Goal: Task Accomplishment & Management: Manage account settings

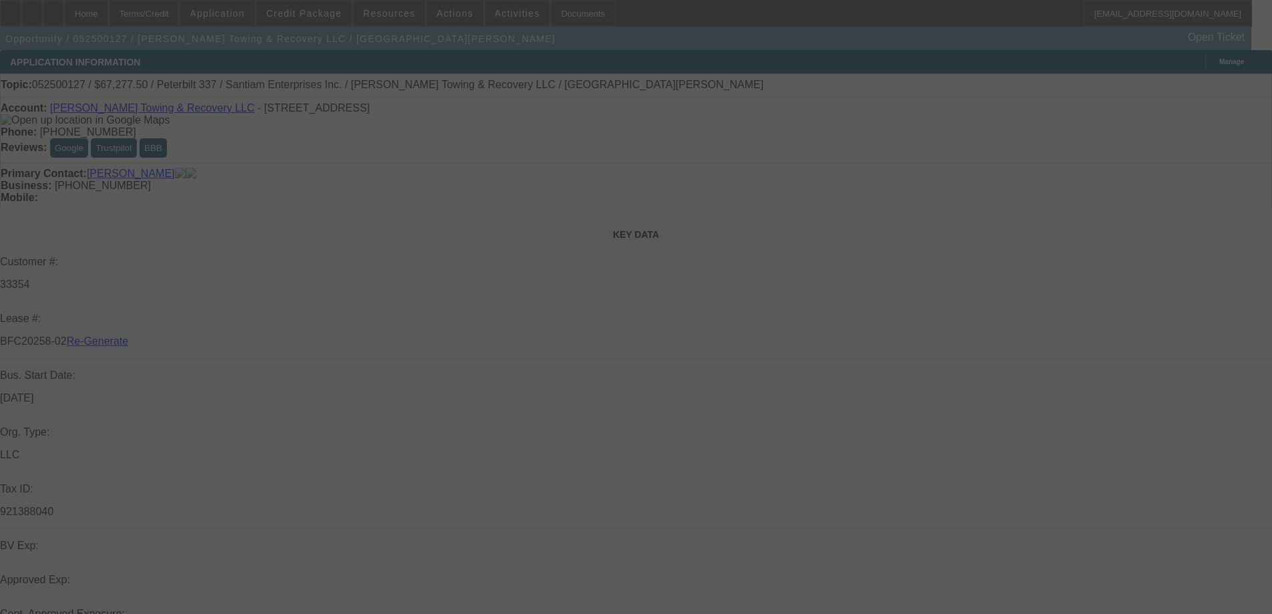
select select "4"
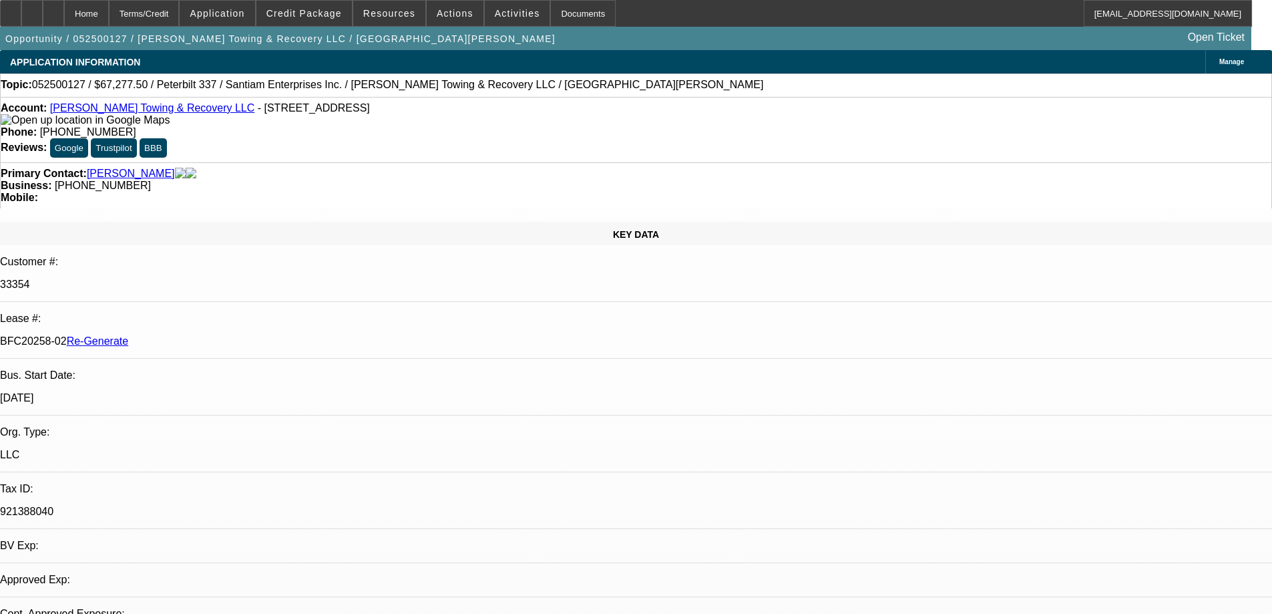
select select "0.15"
select select "2"
select select "0"
select select "6"
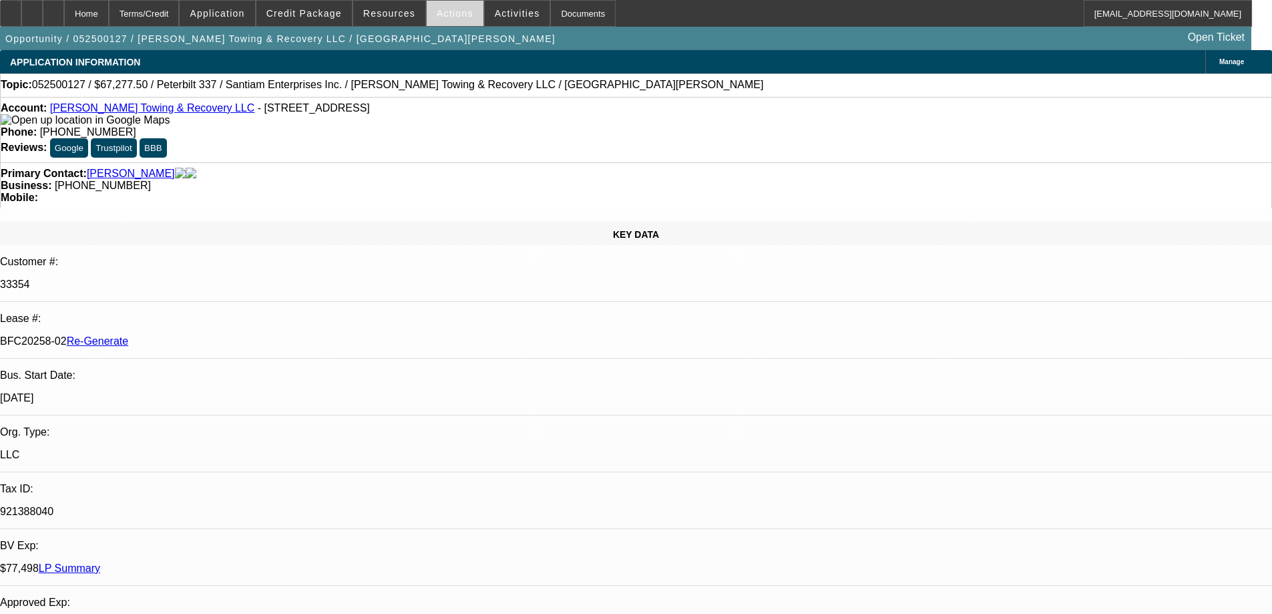
click at [447, 17] on span "Actions" at bounding box center [455, 13] width 37 height 11
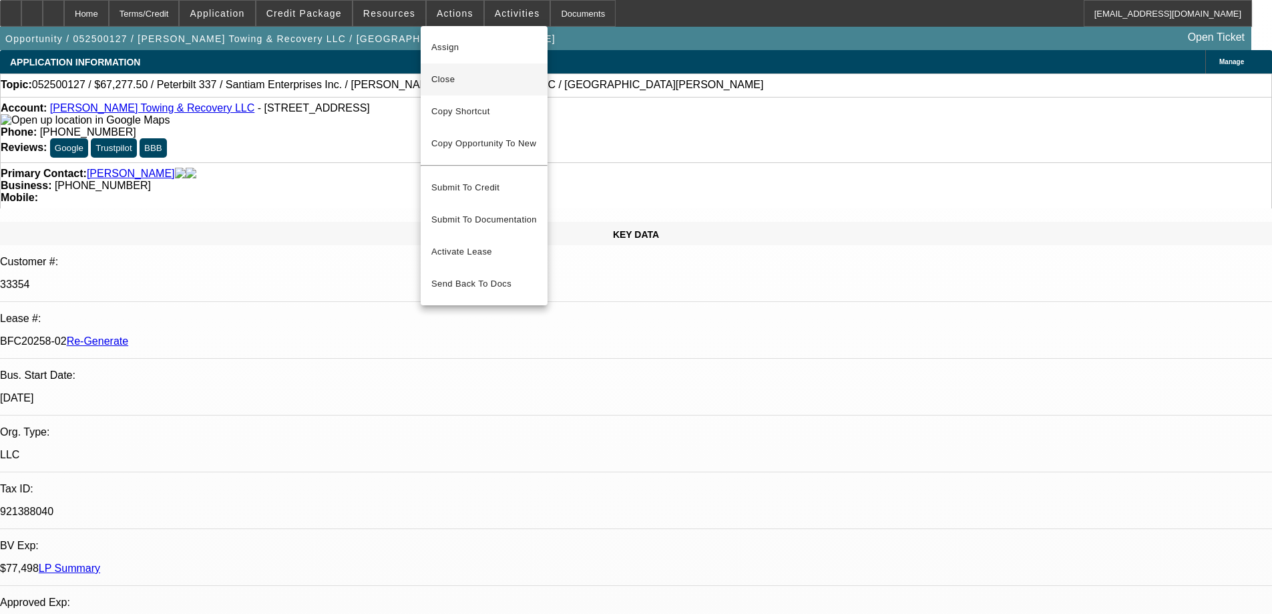
click at [461, 77] on span "Close" at bounding box center [484, 79] width 106 height 16
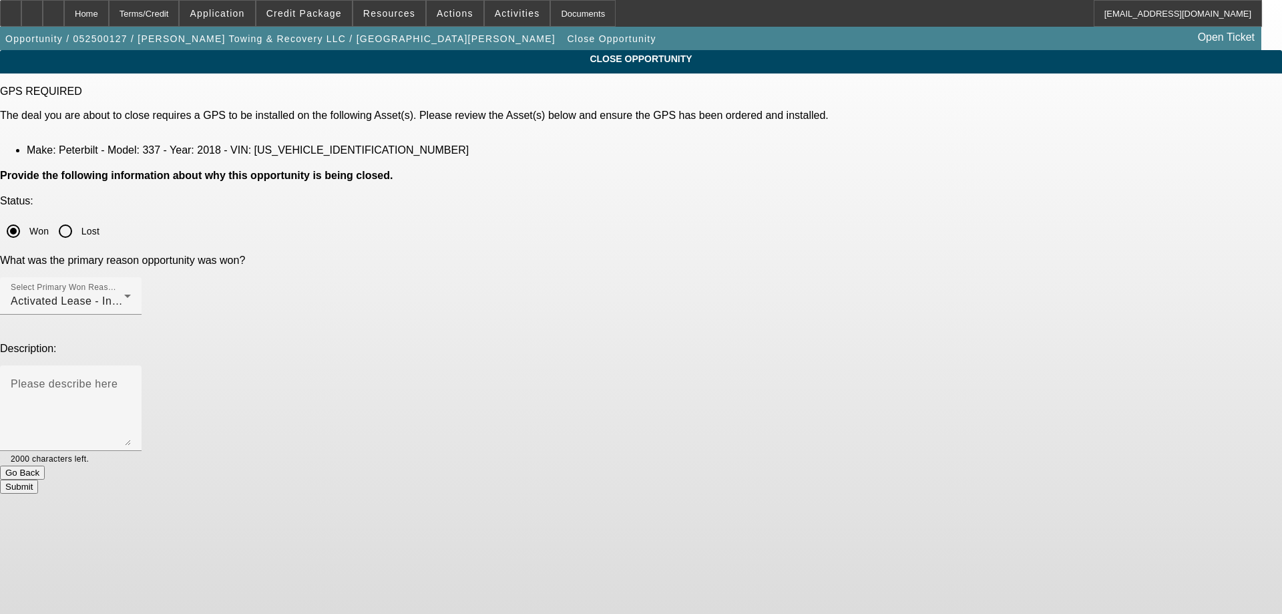
click at [38, 479] on button "Submit" at bounding box center [19, 486] width 38 height 14
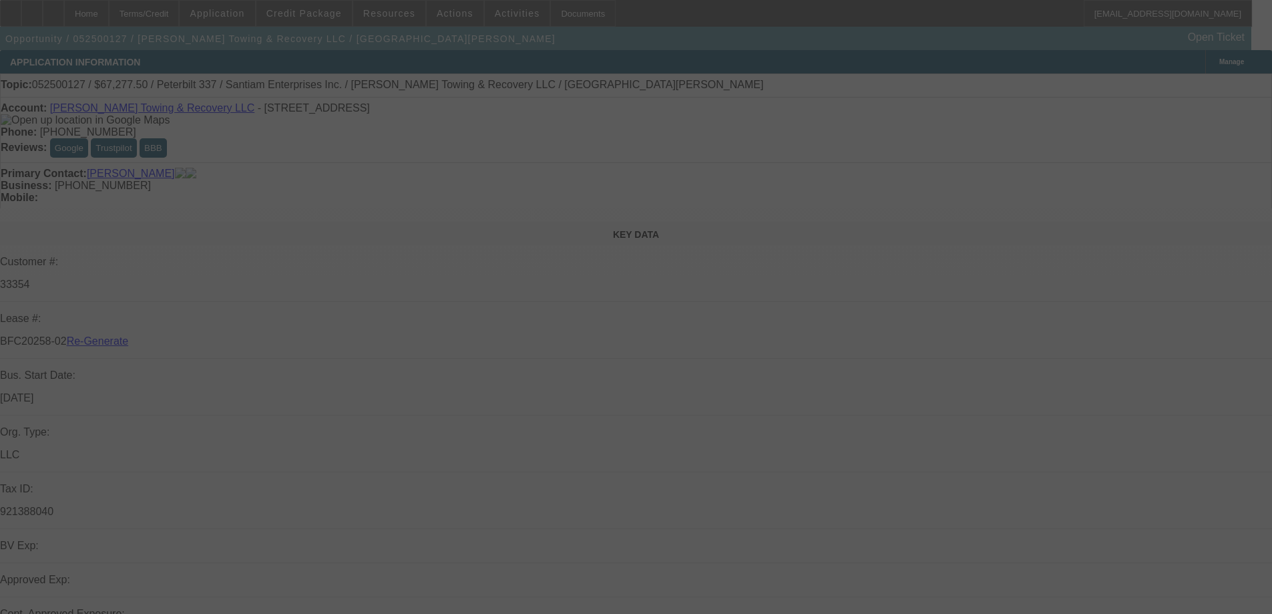
select select "4"
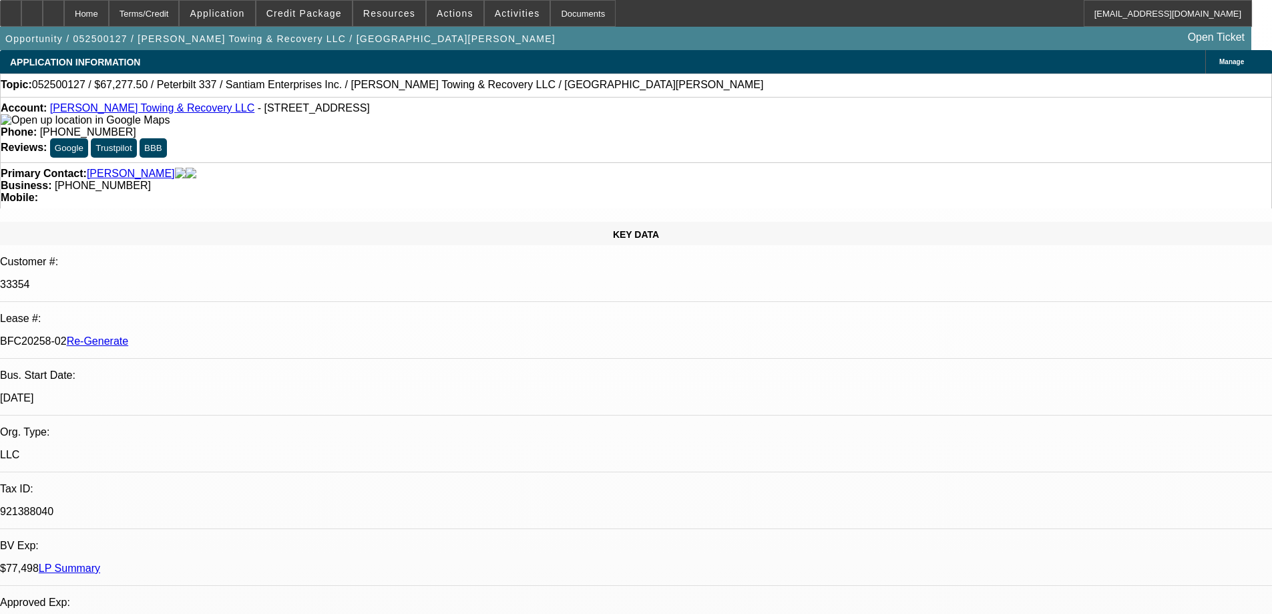
select select "0.15"
select select "2"
select select "0"
select select "6"
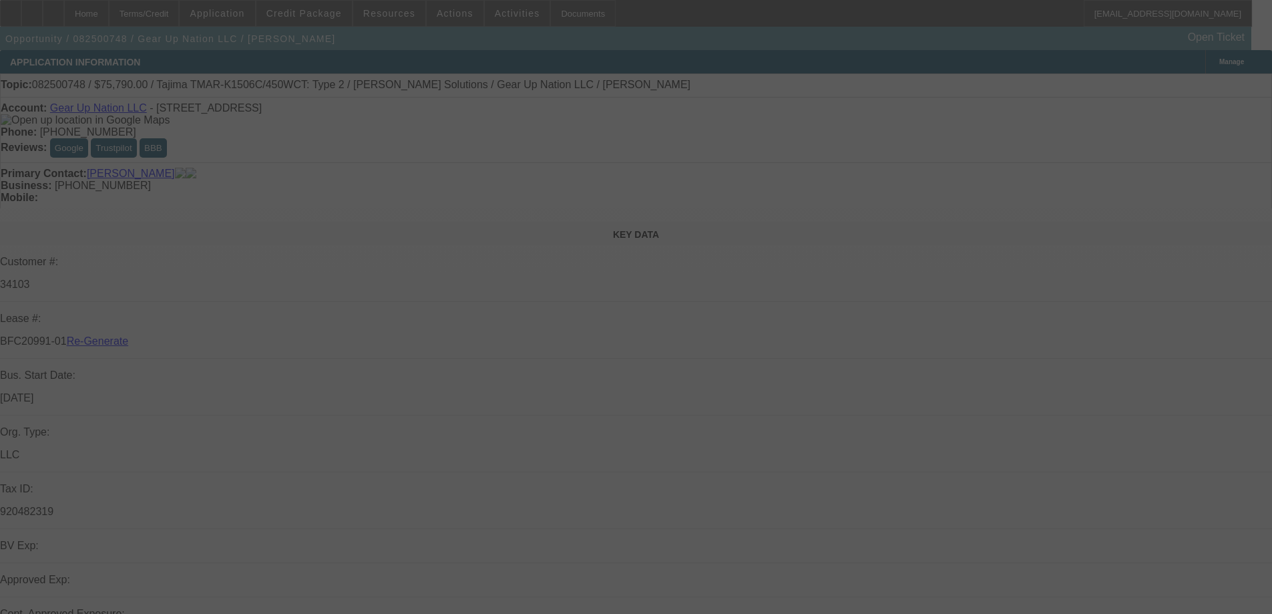
select select "4"
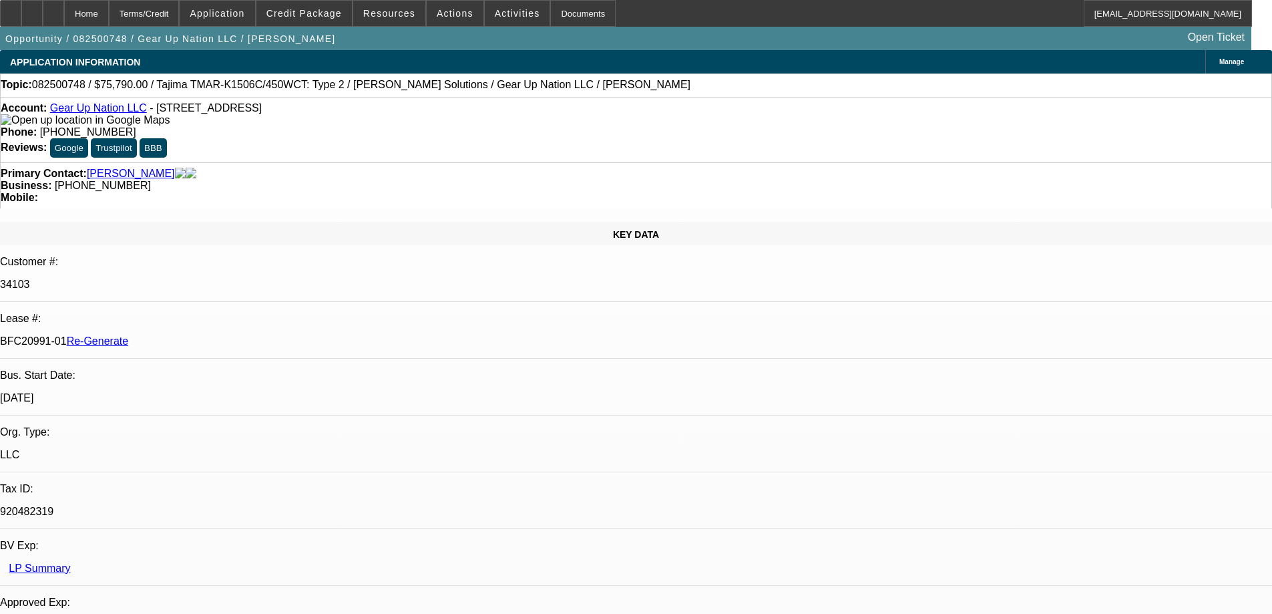
select select "0"
select select "2"
select select "0"
select select "1"
select select "2"
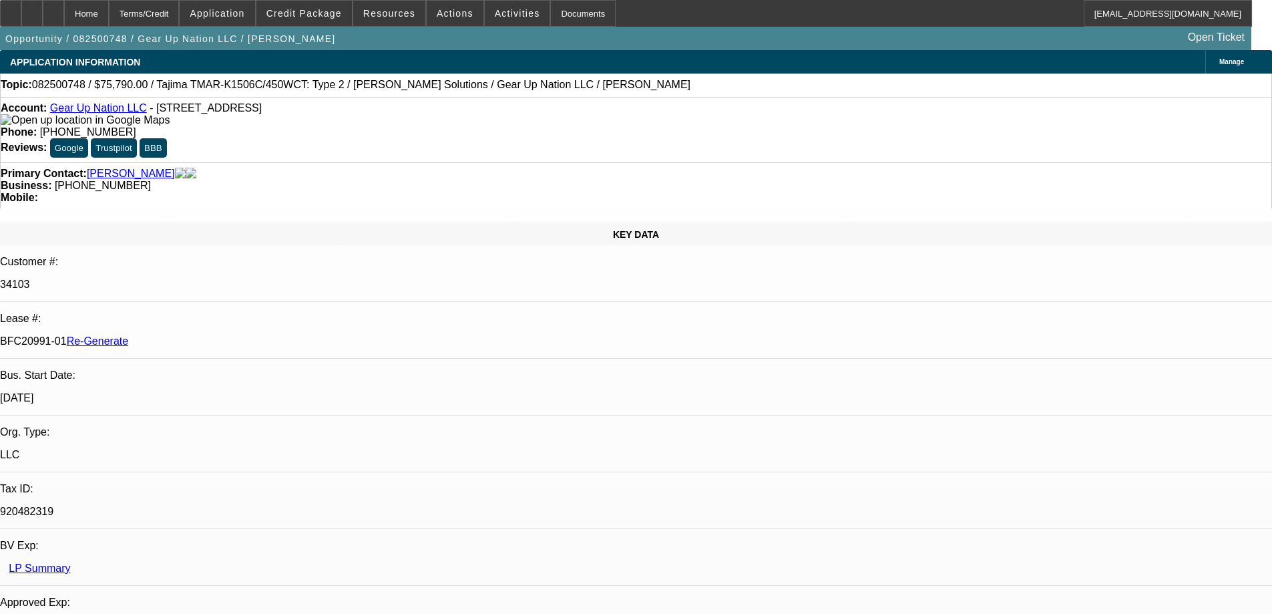
select select "6"
click at [460, 11] on span at bounding box center [455, 13] width 57 height 32
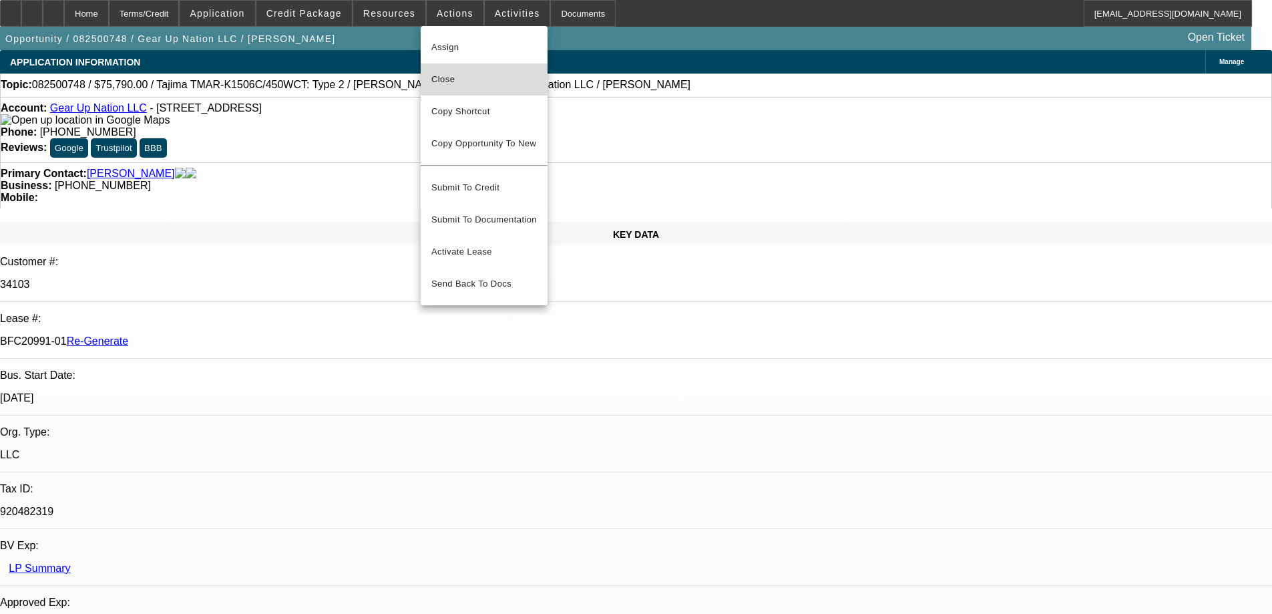
click at [453, 87] on button "Close" at bounding box center [484, 79] width 127 height 32
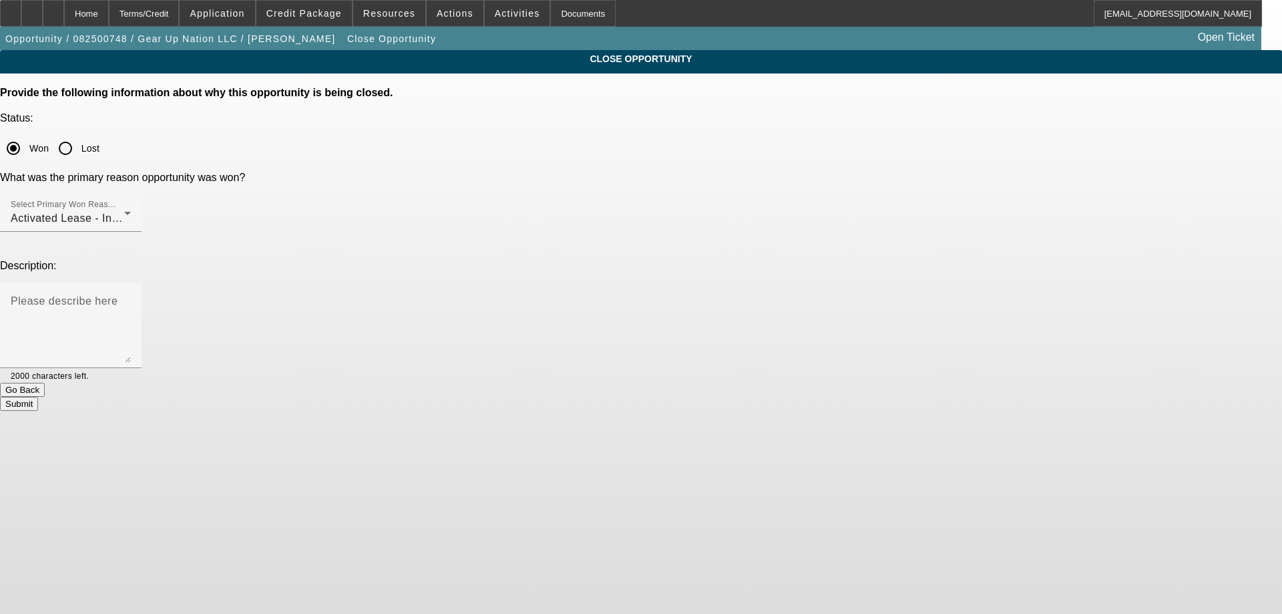
click at [38, 397] on button "Submit" at bounding box center [19, 404] width 38 height 14
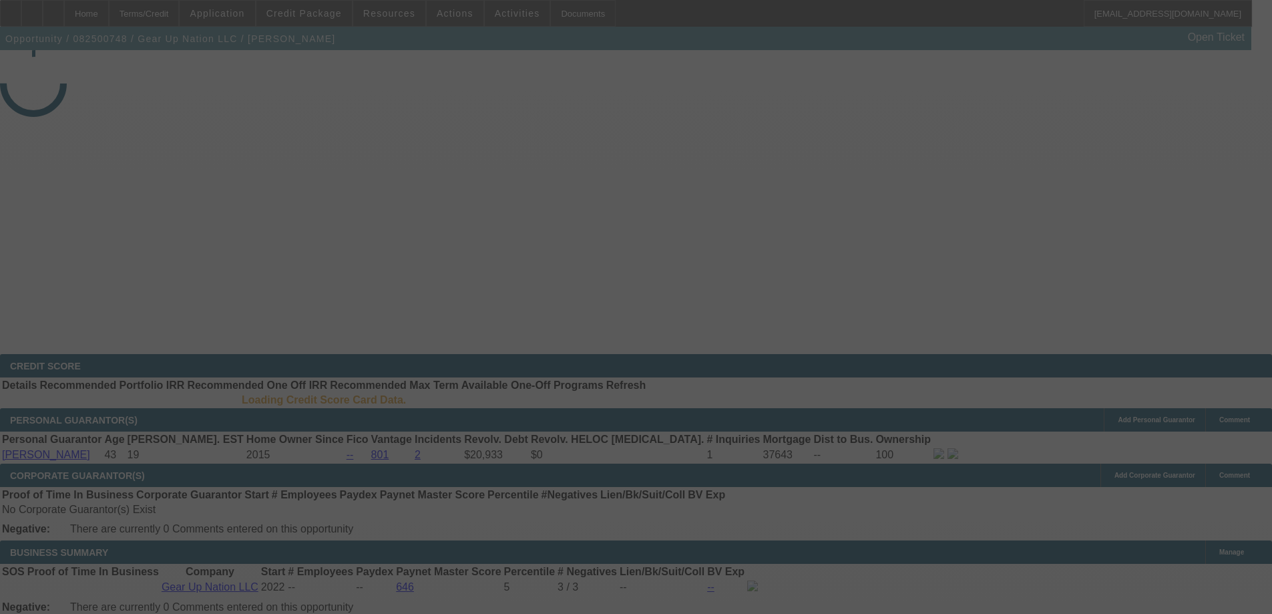
select select "4"
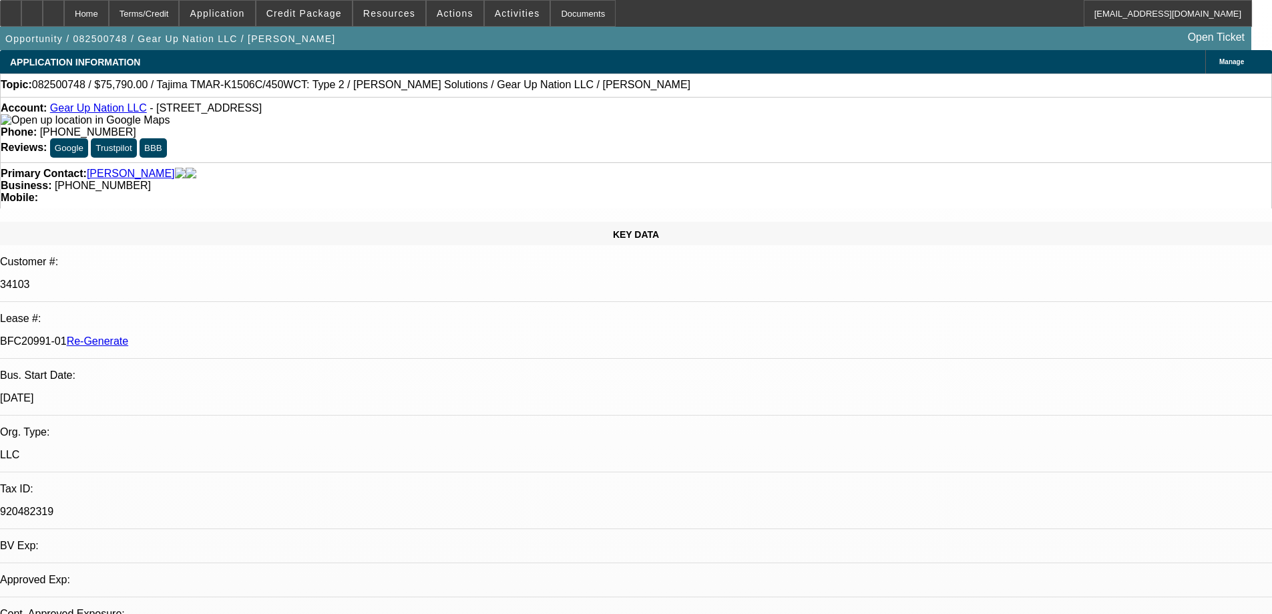
select select "0"
select select "2"
select select "0"
select select "6"
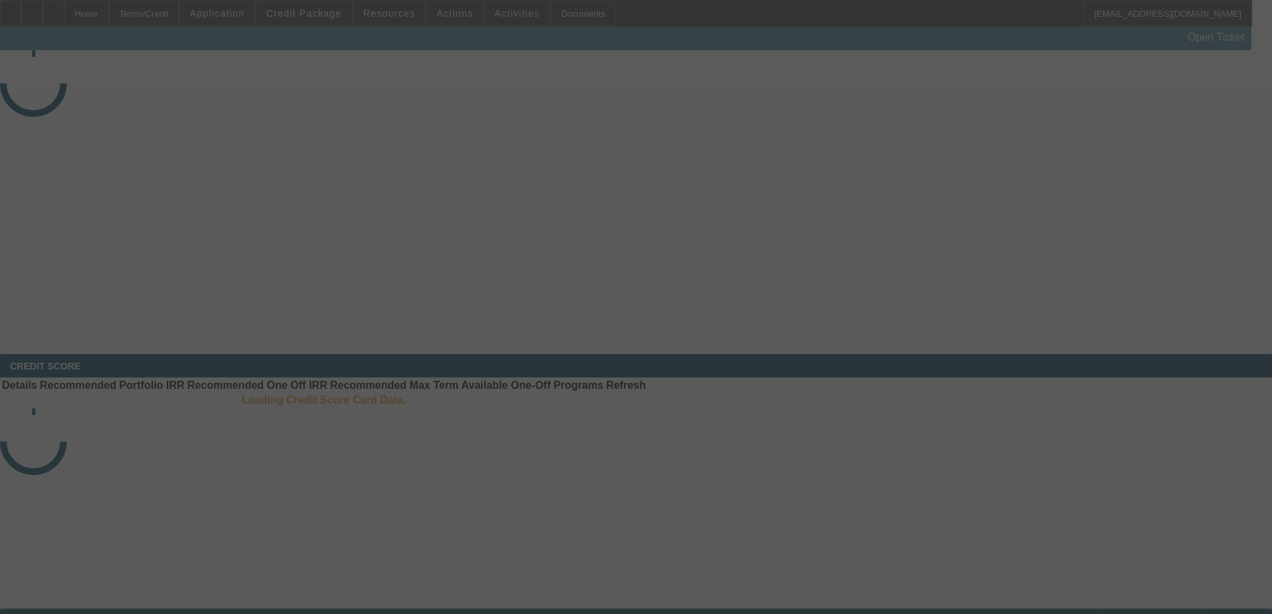
select select "3"
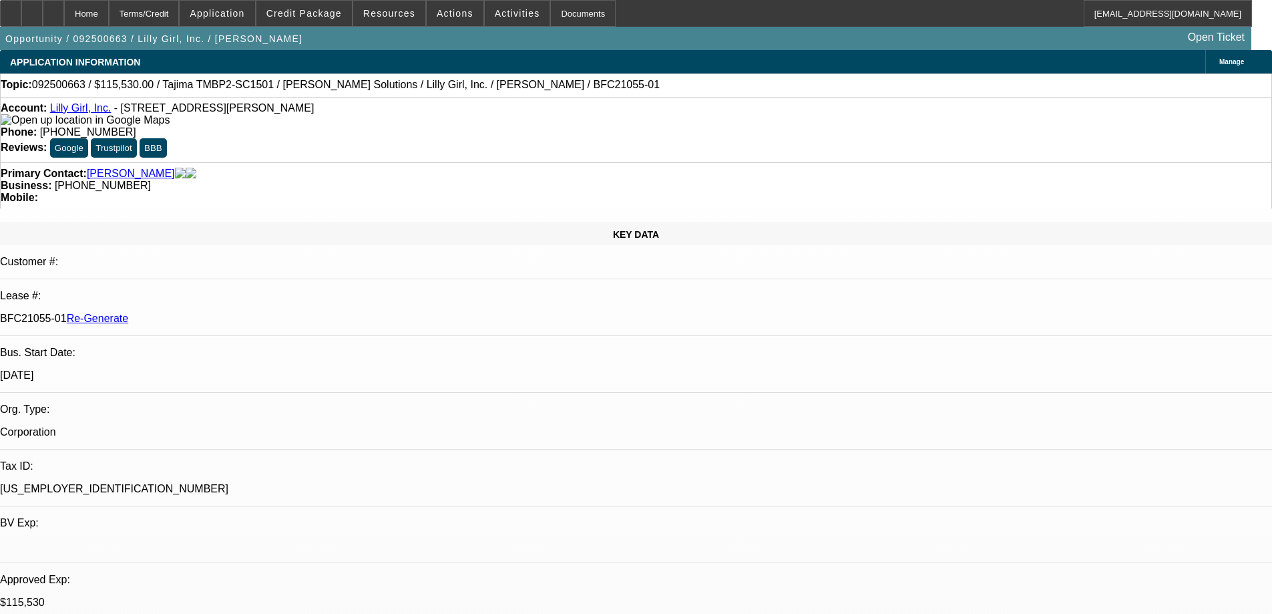
select select "0"
select select "2"
select select "0"
select select "1"
select select "2"
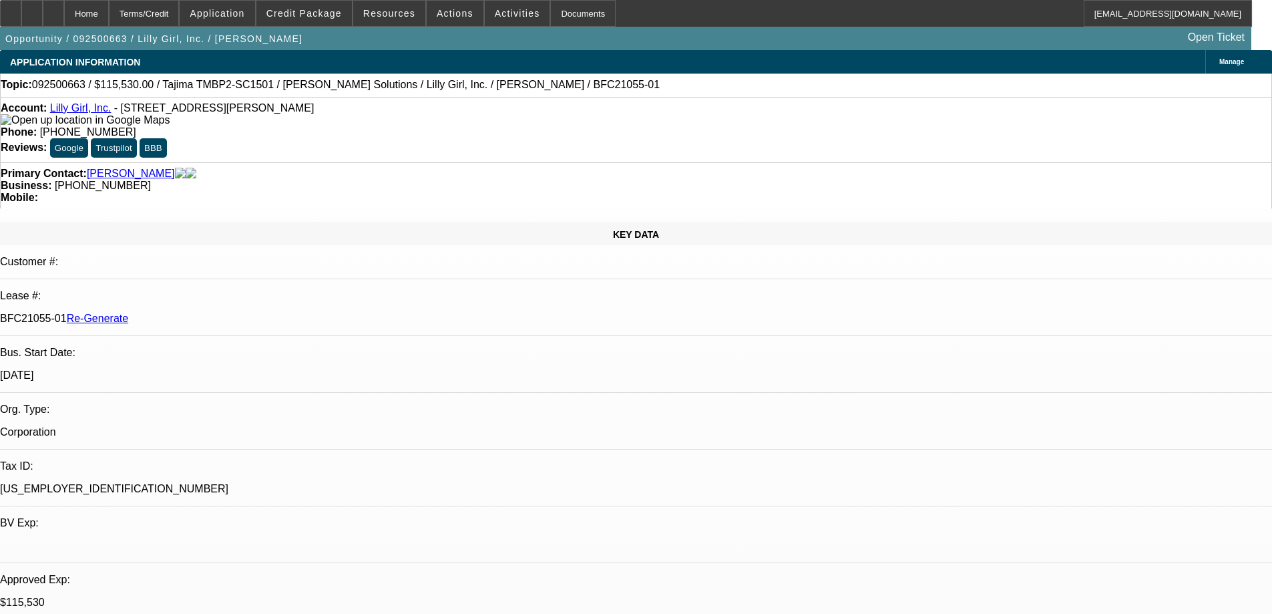
select select "6"
click at [324, 19] on span at bounding box center [303, 13] width 95 height 32
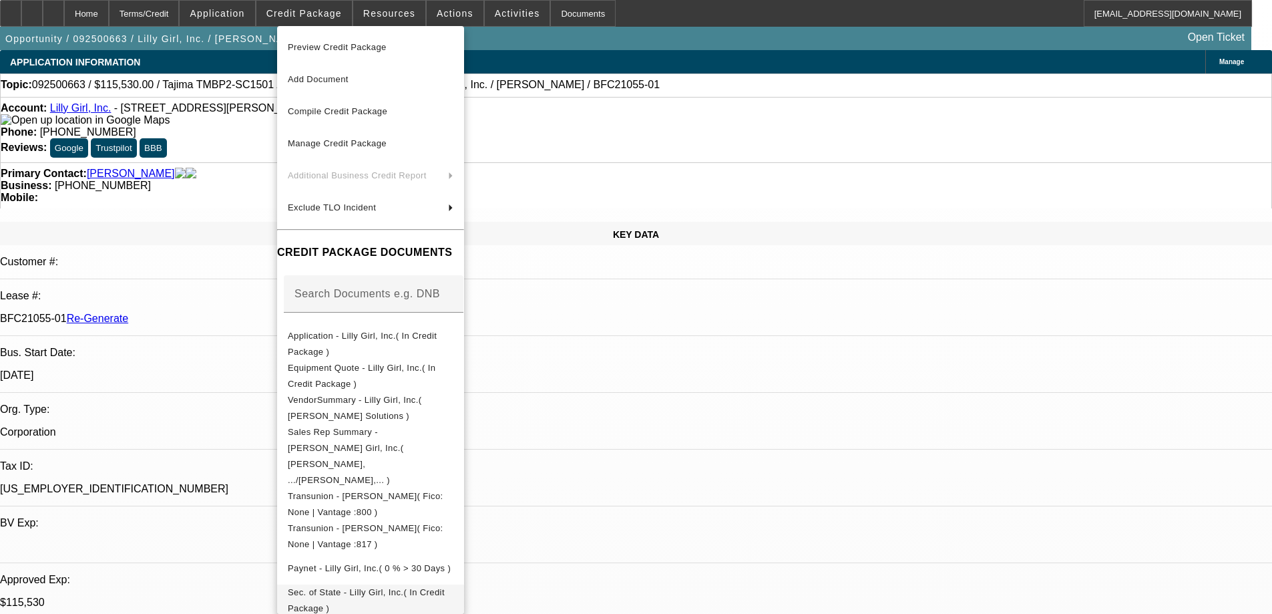
click at [394, 587] on span "Sec. of State - Lilly Girl, Inc.( In Credit Package )" at bounding box center [366, 600] width 157 height 26
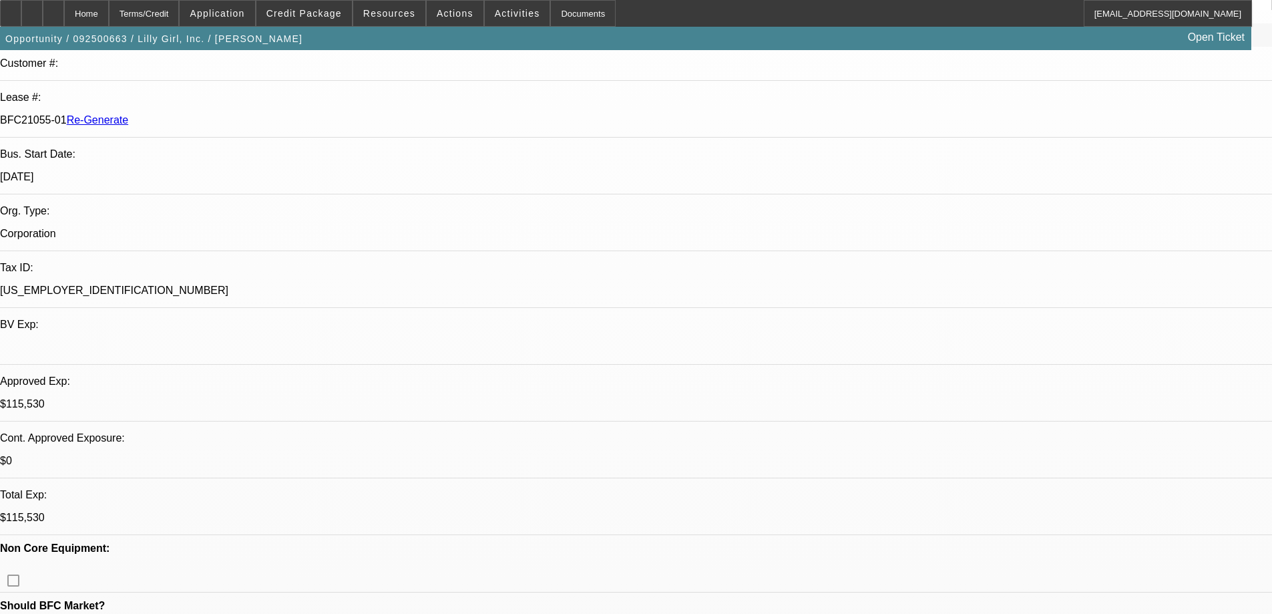
scroll to position [200, 0]
click at [563, 14] on div "Documents" at bounding box center [582, 13] width 65 height 27
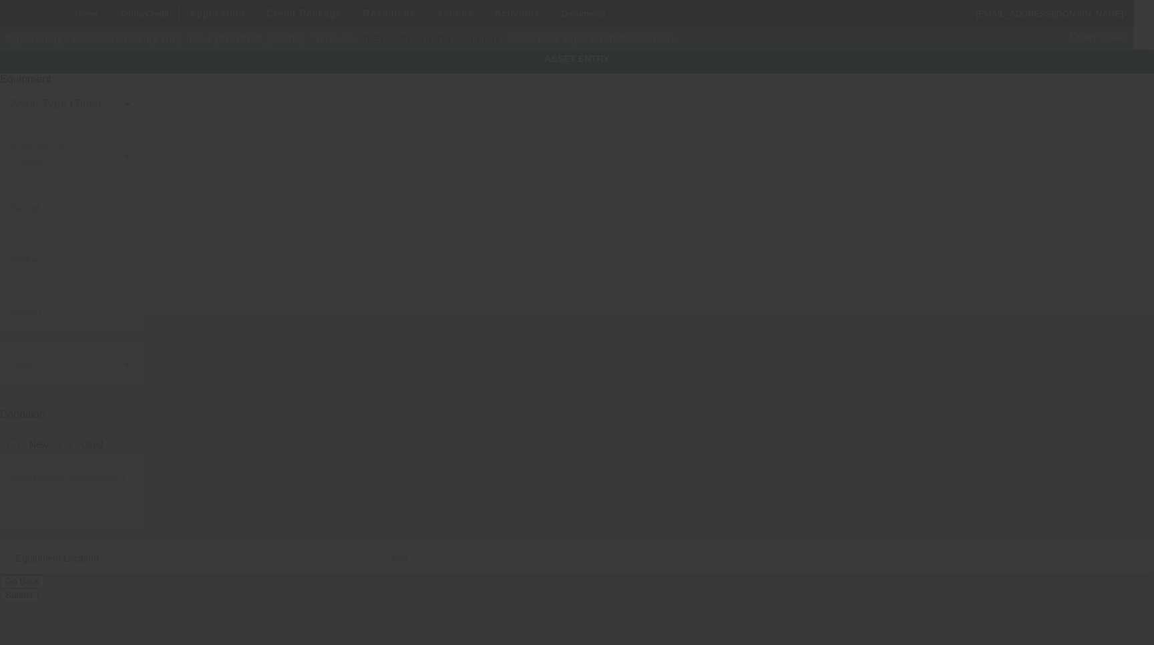
type input "Tajima"
type input "TMBP2-SC1501"
radio input "true"
type textarea "new single head embroidery machine"
type input "101 Superior Dr"
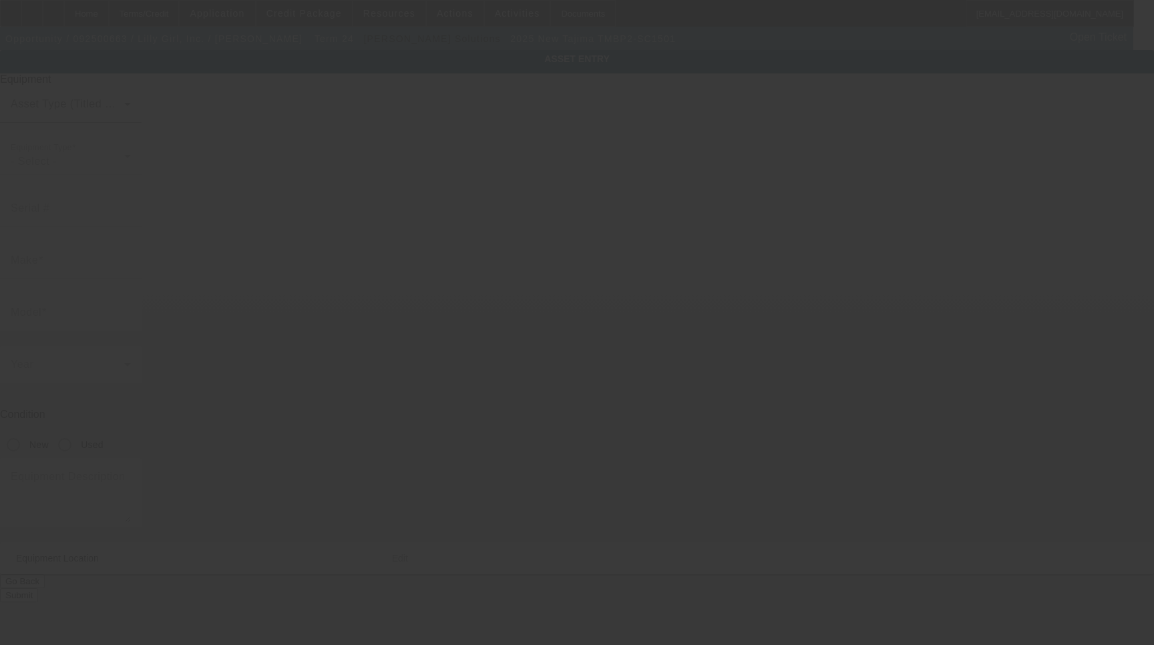
type input "Booneville"
type input "38829"
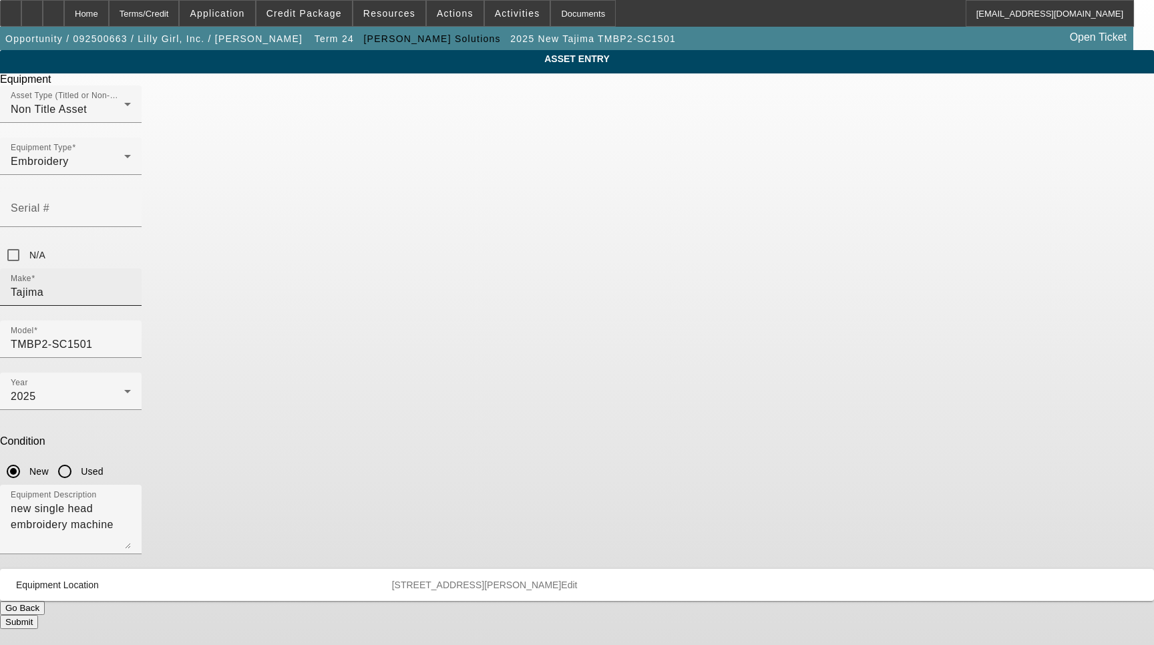
click at [131, 284] on input "Tajima" at bounding box center [71, 292] width 120 height 16
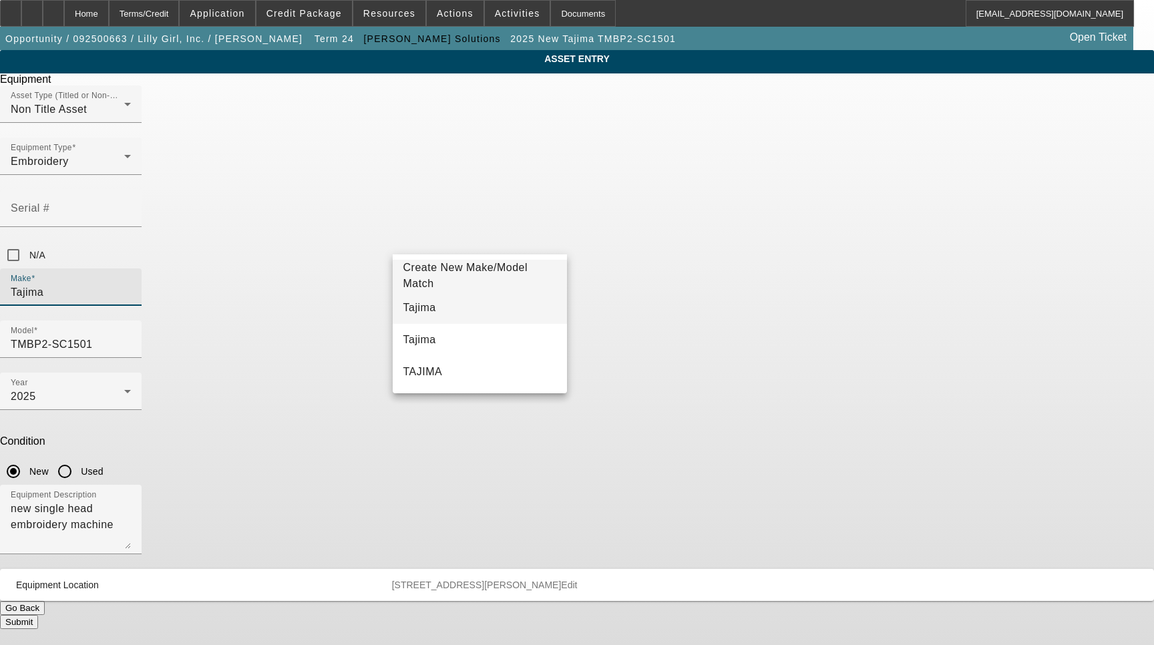
click at [474, 302] on mat-option "Tajima" at bounding box center [480, 308] width 175 height 32
type input "Tajima"
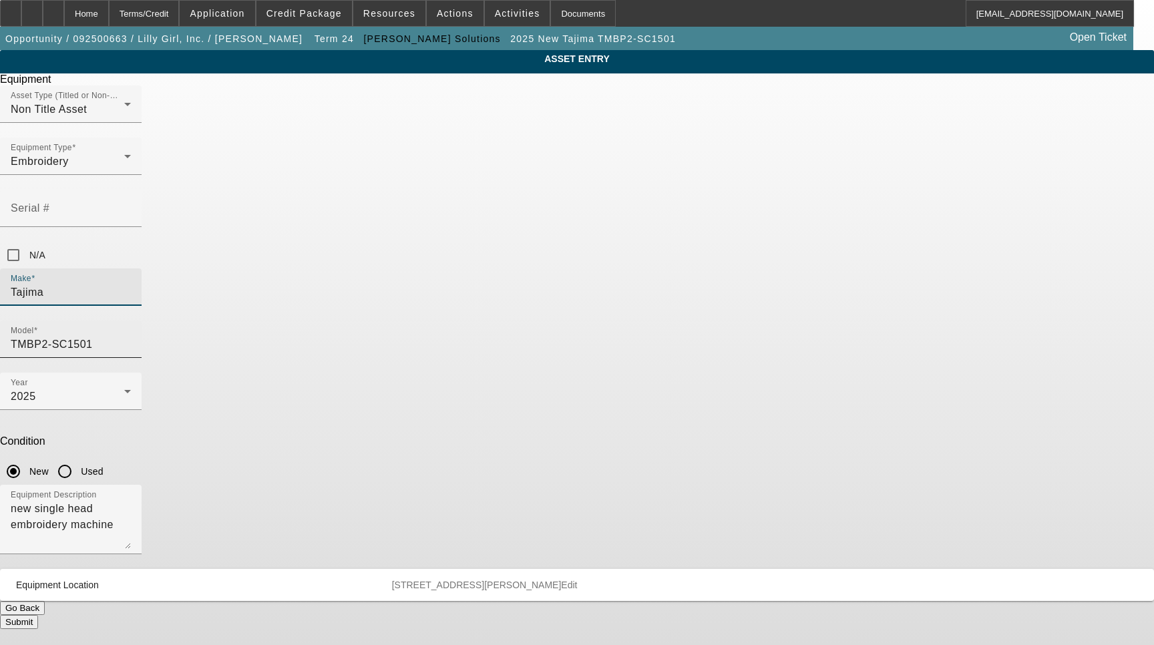
click at [131, 337] on input "TMBP2-SC1501" at bounding box center [71, 345] width 120 height 16
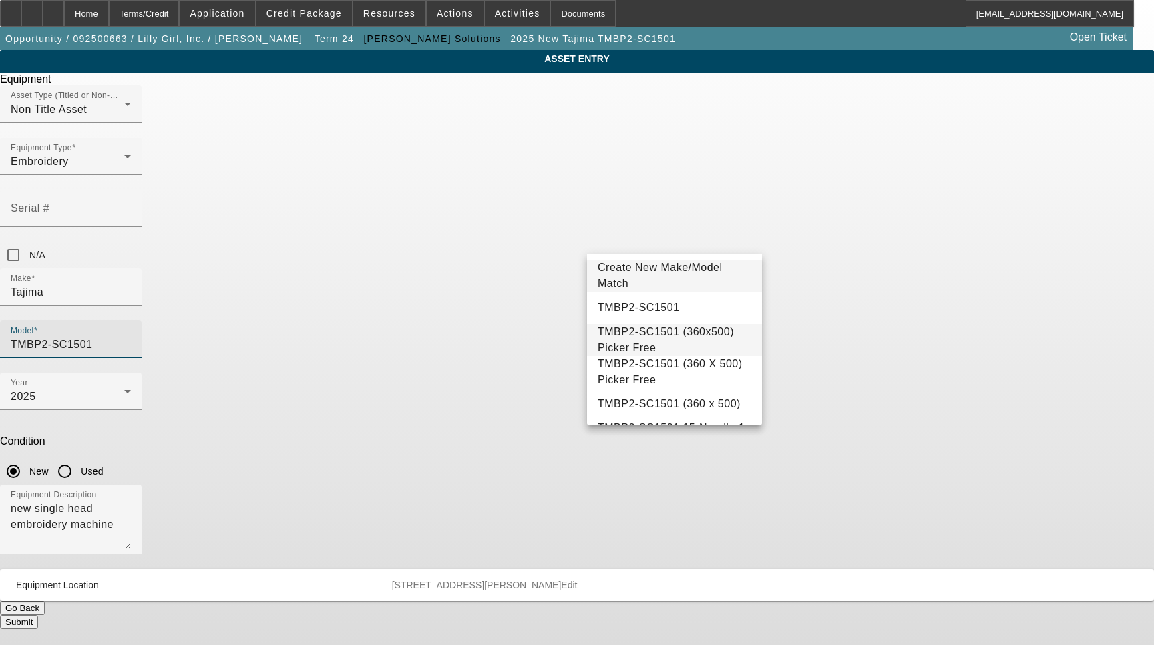
click at [663, 339] on span "TMBP2-SC1501 (360x500) Picker Free" at bounding box center [666, 339] width 136 height 27
type input "TMBP2-SC1501 (360x500) Picker Free"
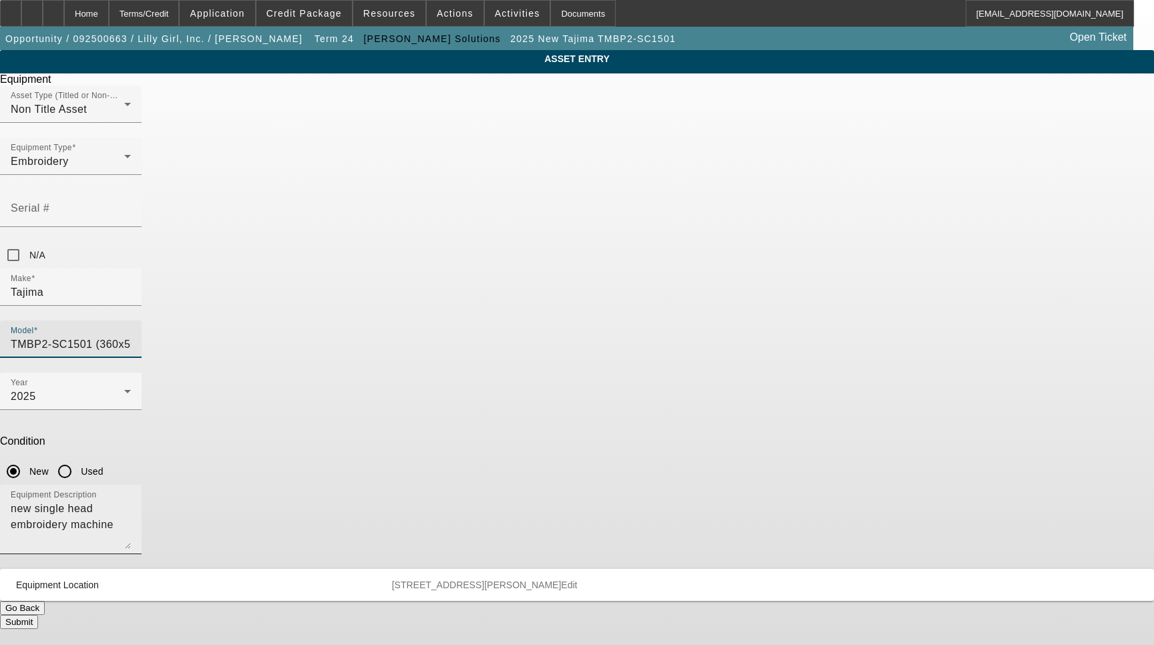
click at [131, 501] on textarea "new single head embroidery machine" at bounding box center [71, 525] width 120 height 48
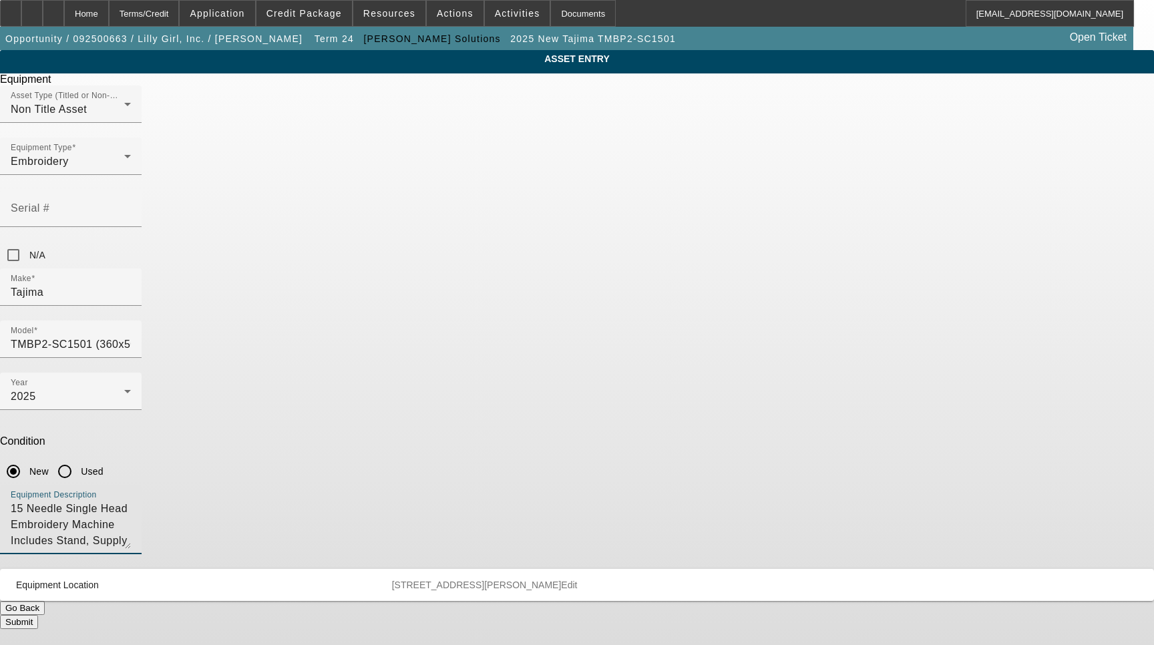
type textarea "15 Needle Single Head Embroidery Machine Includes Stand, Supply Kit, Cap Driver…"
click at [38, 615] on button "Submit" at bounding box center [19, 622] width 38 height 14
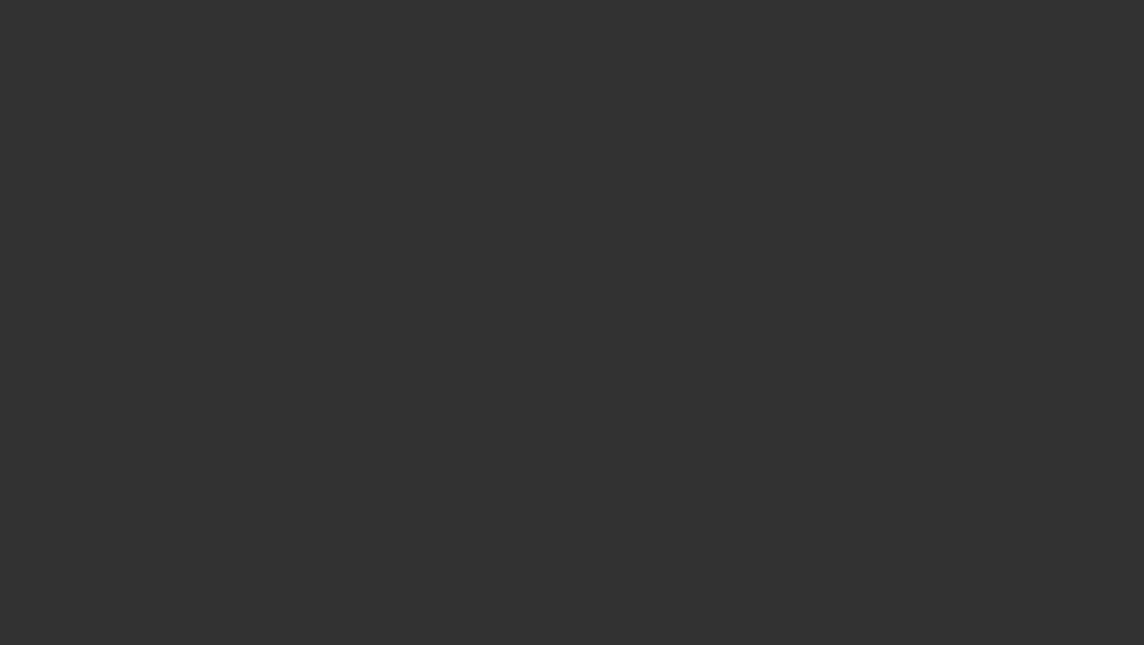
select select "3"
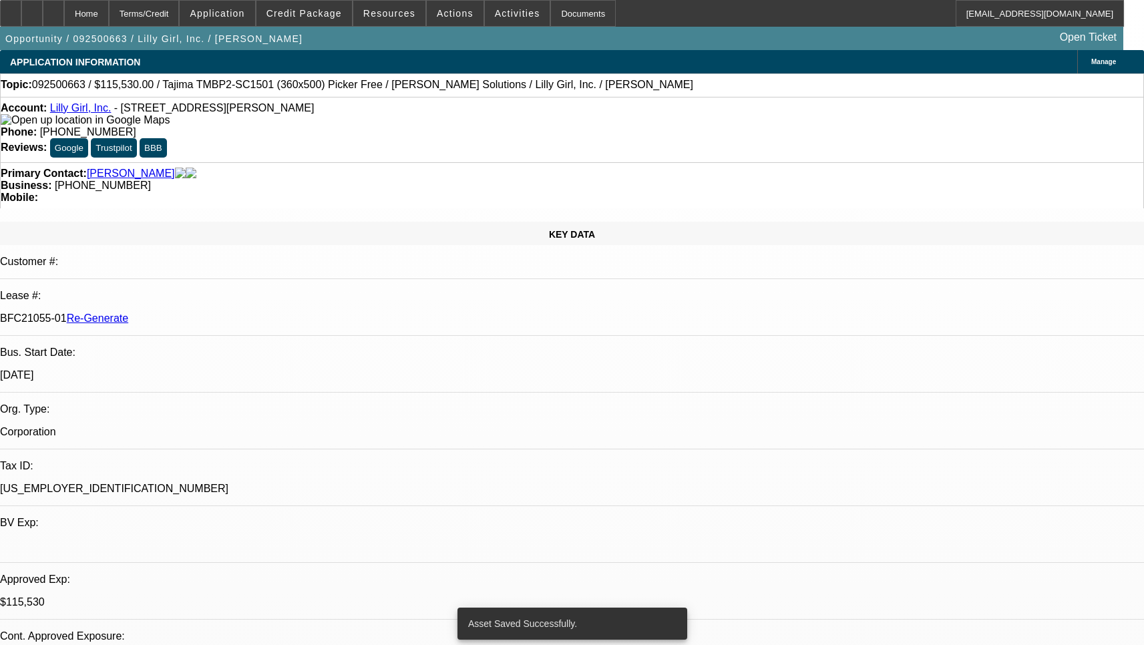
select select "0"
select select "2"
select select "0"
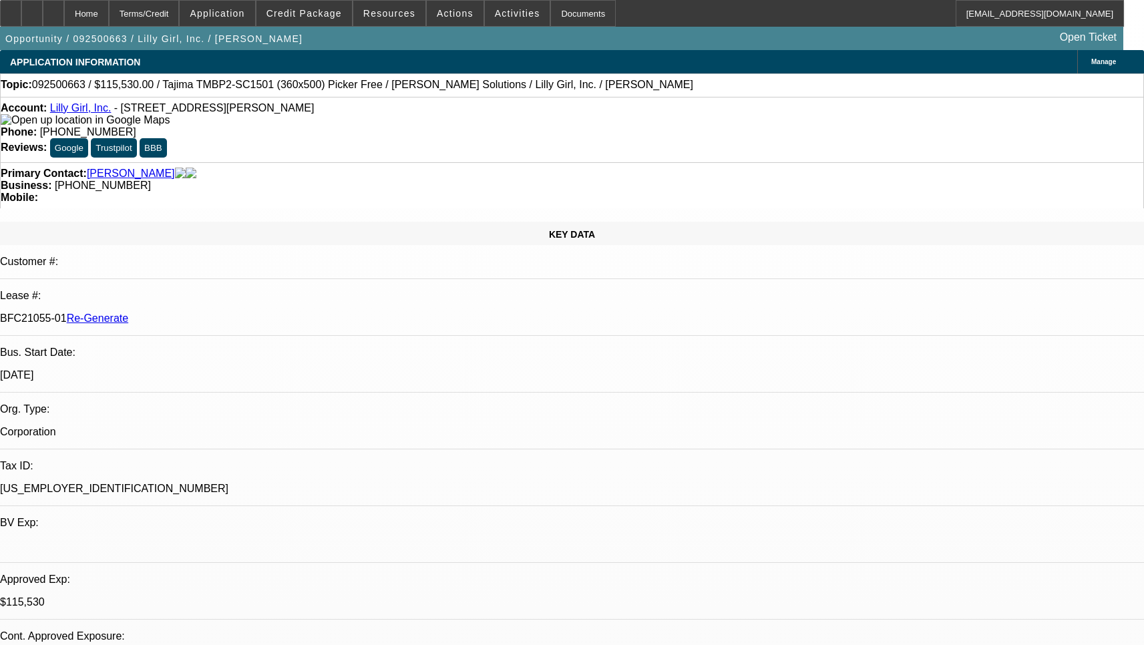
select select "1"
select select "2"
select select "6"
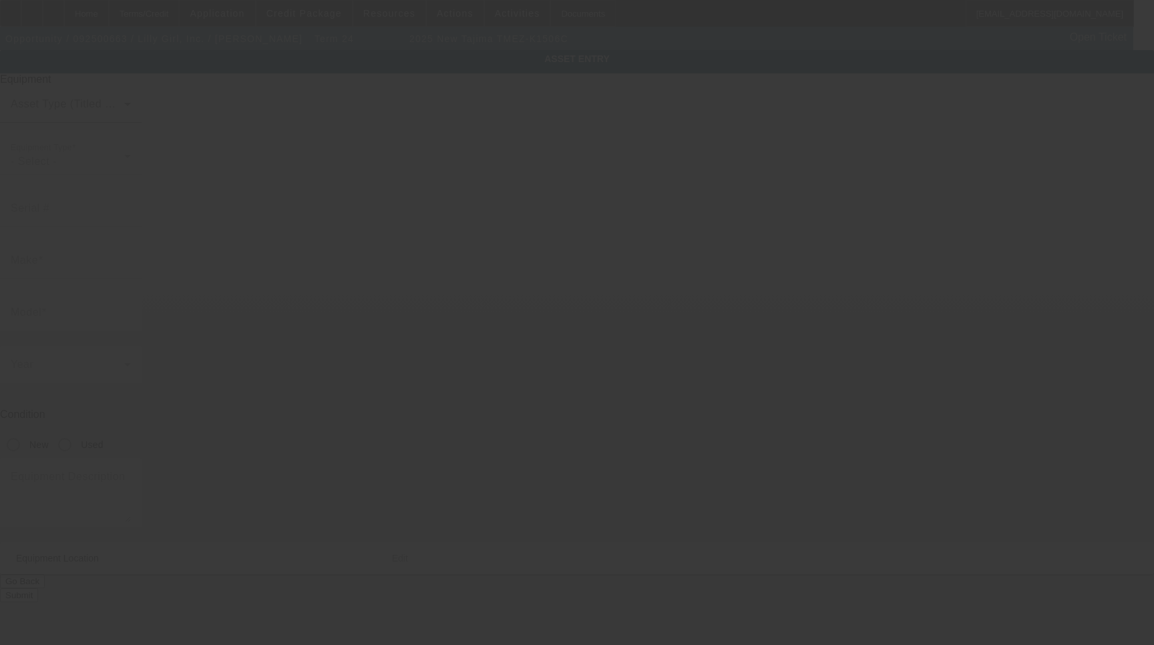
type input "Tajima"
type input "TMEZ-K1506C"
radio input "true"
type textarea "new six head embroidery machine"
type input "101 Superior Dr"
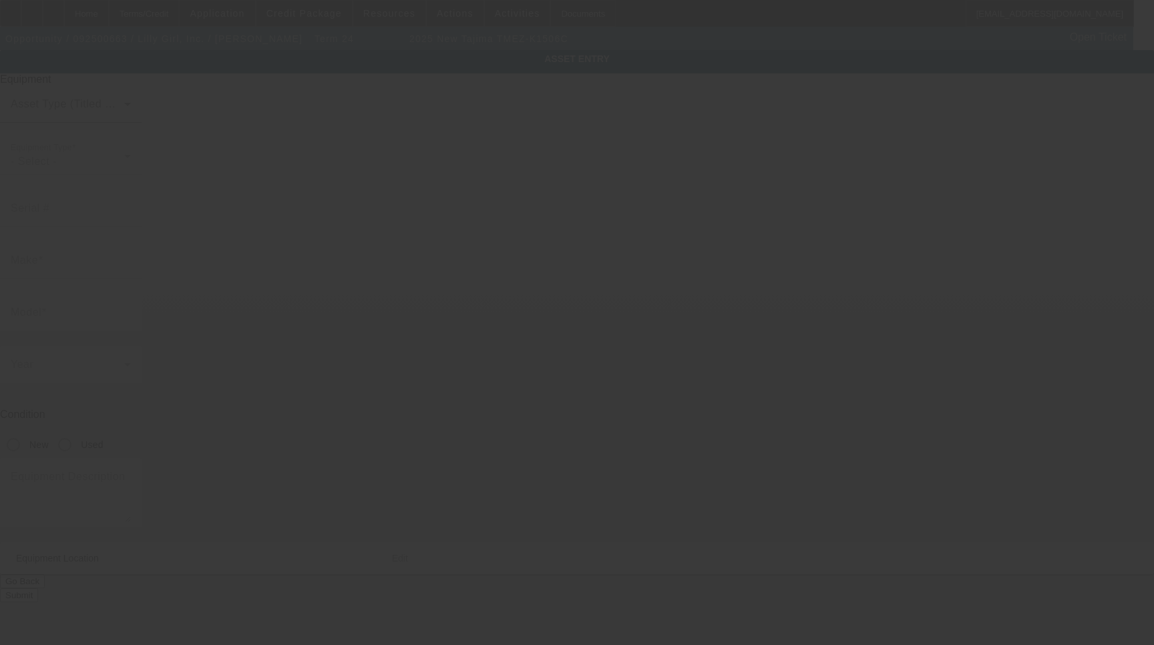
type input "[GEOGRAPHIC_DATA]"
type input "38829"
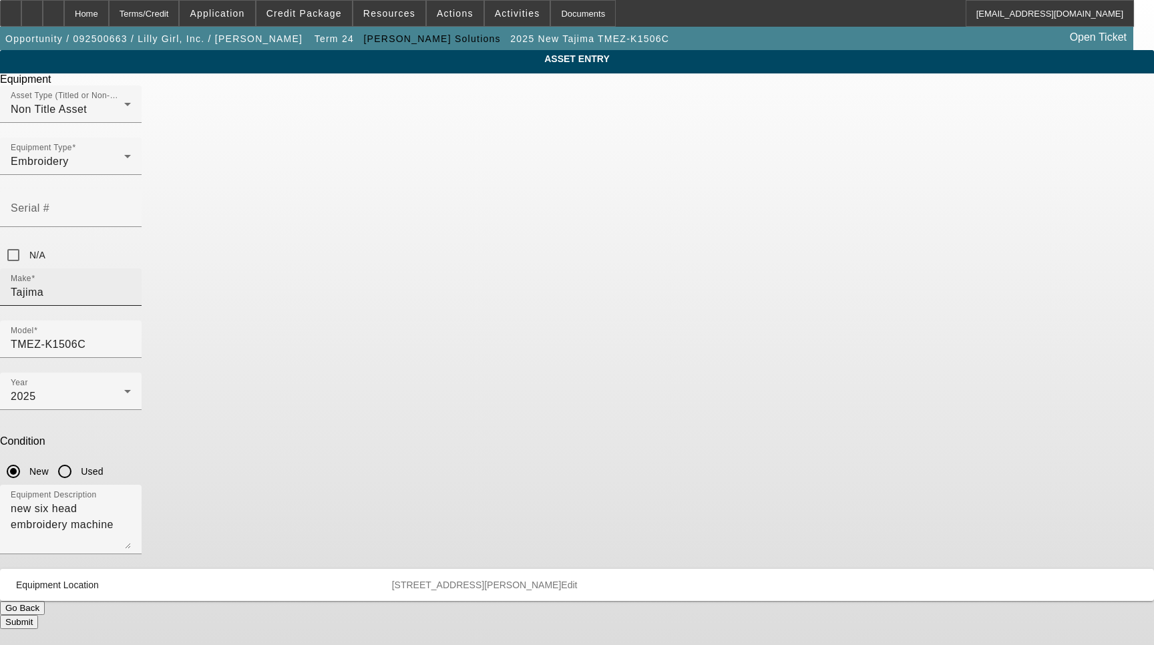
click at [131, 284] on input "Tajima" at bounding box center [71, 292] width 120 height 16
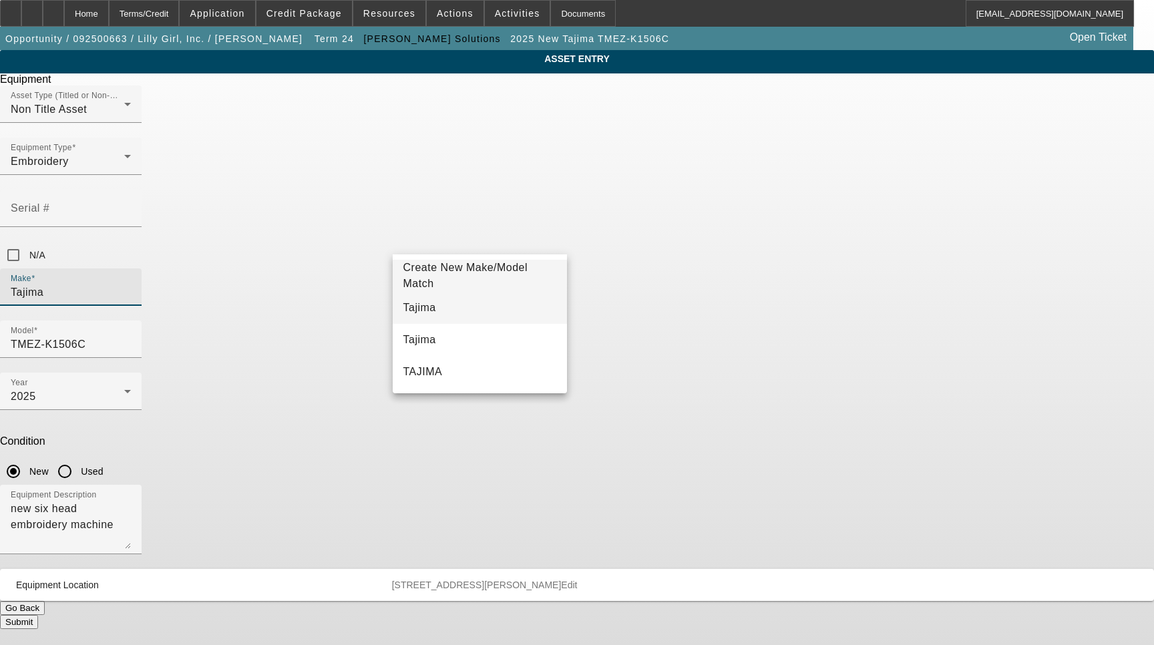
click at [502, 301] on mat-option "Tajima" at bounding box center [480, 308] width 175 height 32
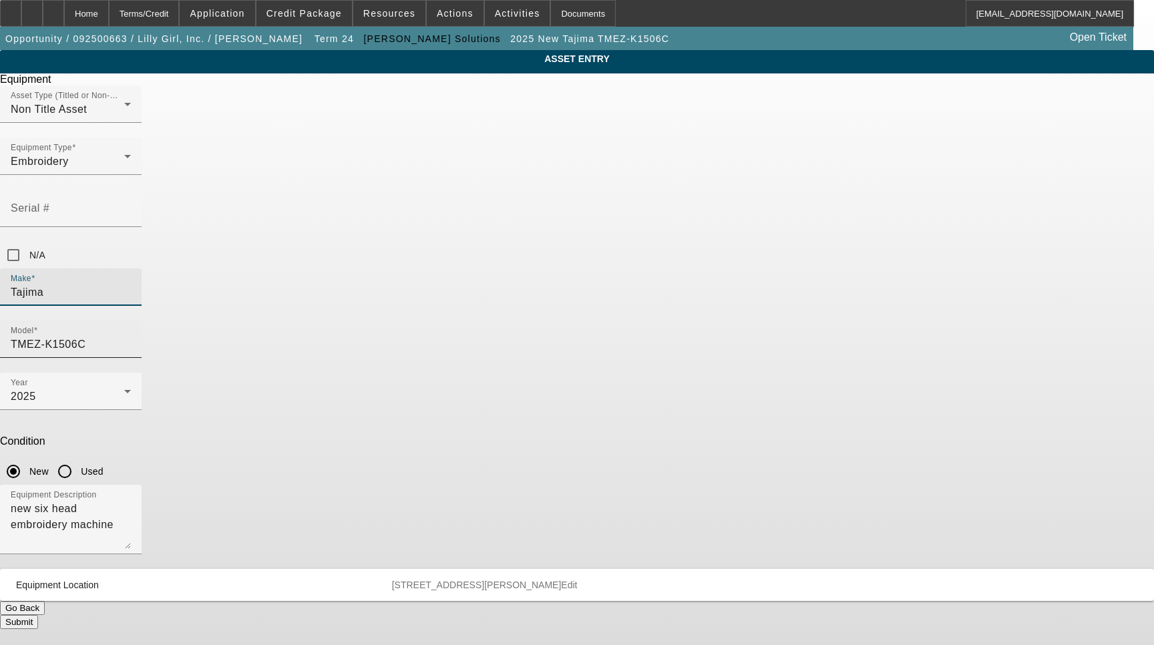
click at [131, 337] on input "TMEZ-K1506C" at bounding box center [71, 345] width 120 height 16
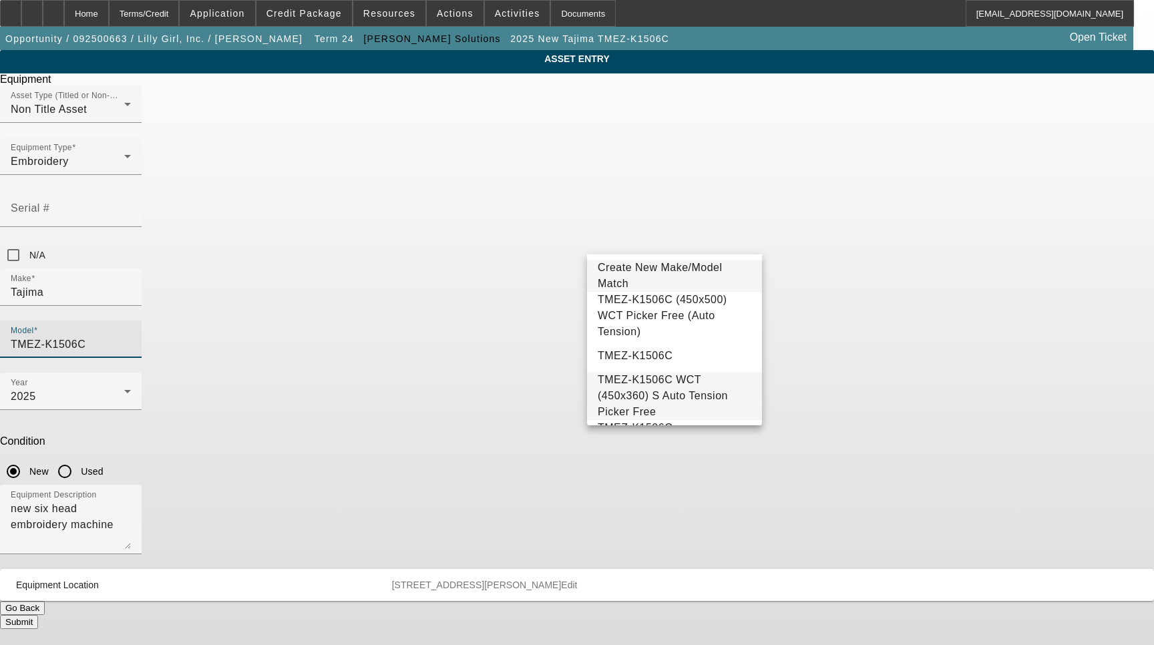
click at [668, 377] on span "TMEZ-K1506C WCT (450x360) S Auto Tension Picker Free" at bounding box center [663, 395] width 130 height 43
type input "TMEZ-K1506C WCT (450x360) S Auto Tension Picker Free"
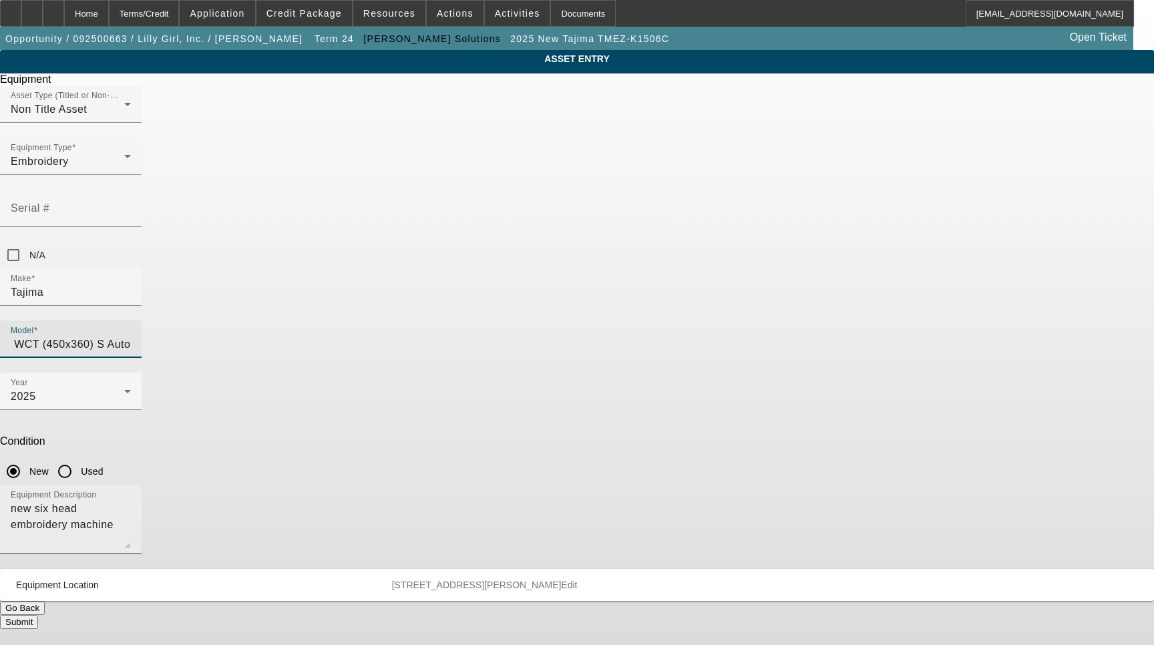
click at [131, 501] on textarea "new six head embroidery machine" at bounding box center [71, 525] width 120 height 48
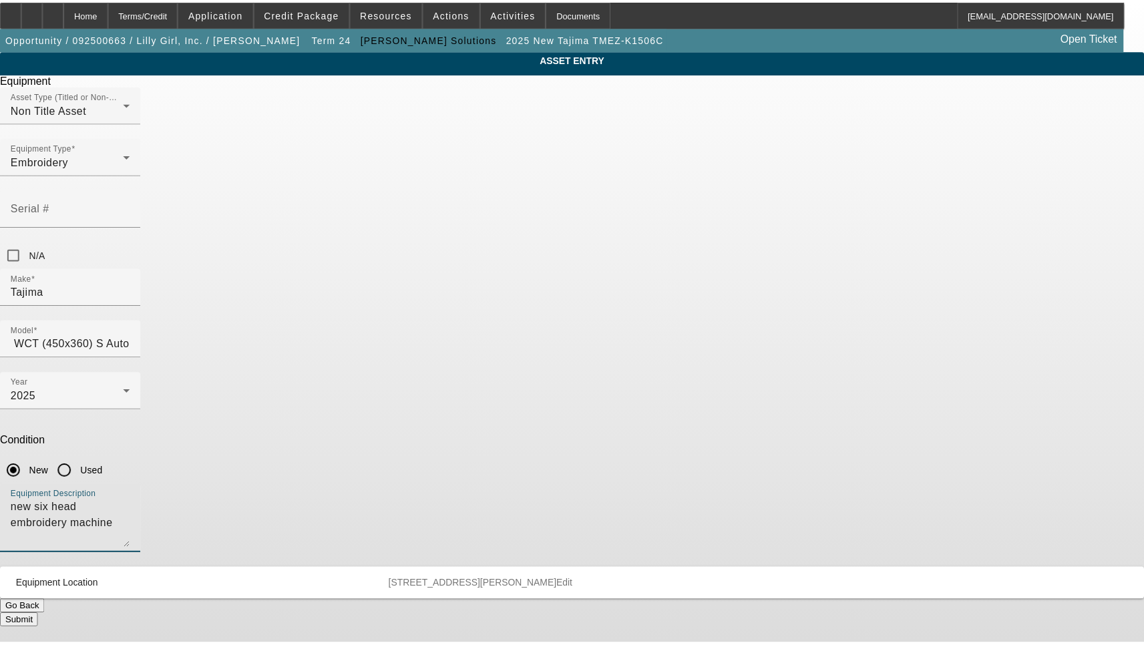
scroll to position [0, 0]
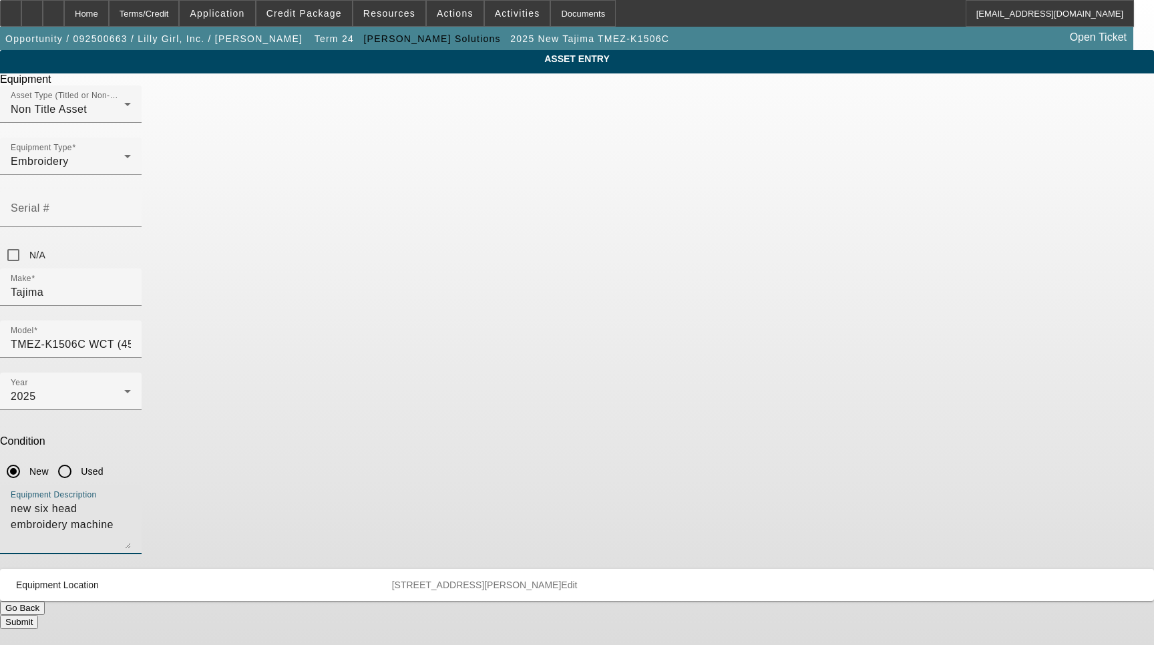
click at [131, 501] on textarea "new six head embroidery machine" at bounding box center [71, 525] width 120 height 48
type textarea "15 Needle 6 Head Embroidery Machine Includes Cap Driver with Support Shaft, 270…"
click at [691, 449] on div "Equipment Asset Type (Titled or Non-Titled) Non Title Asset Equipment Type Embr…" at bounding box center [577, 351] width 1174 height 556
click at [696, 615] on div "Submit" at bounding box center [577, 622] width 1154 height 14
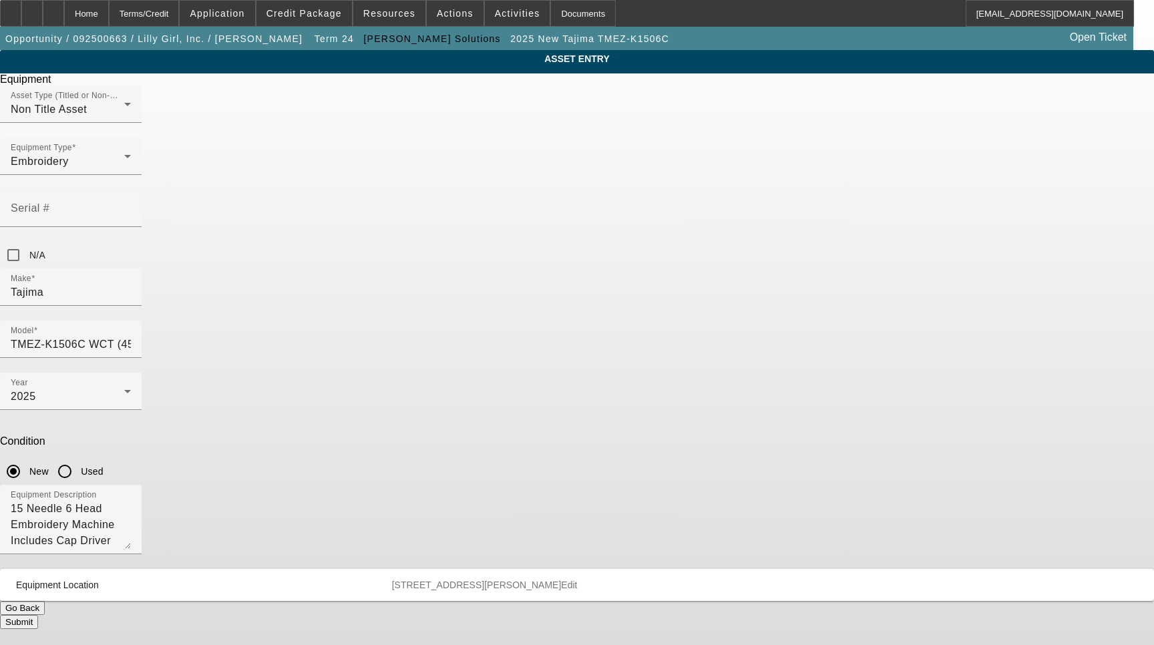
click at [38, 615] on button "Submit" at bounding box center [19, 622] width 38 height 14
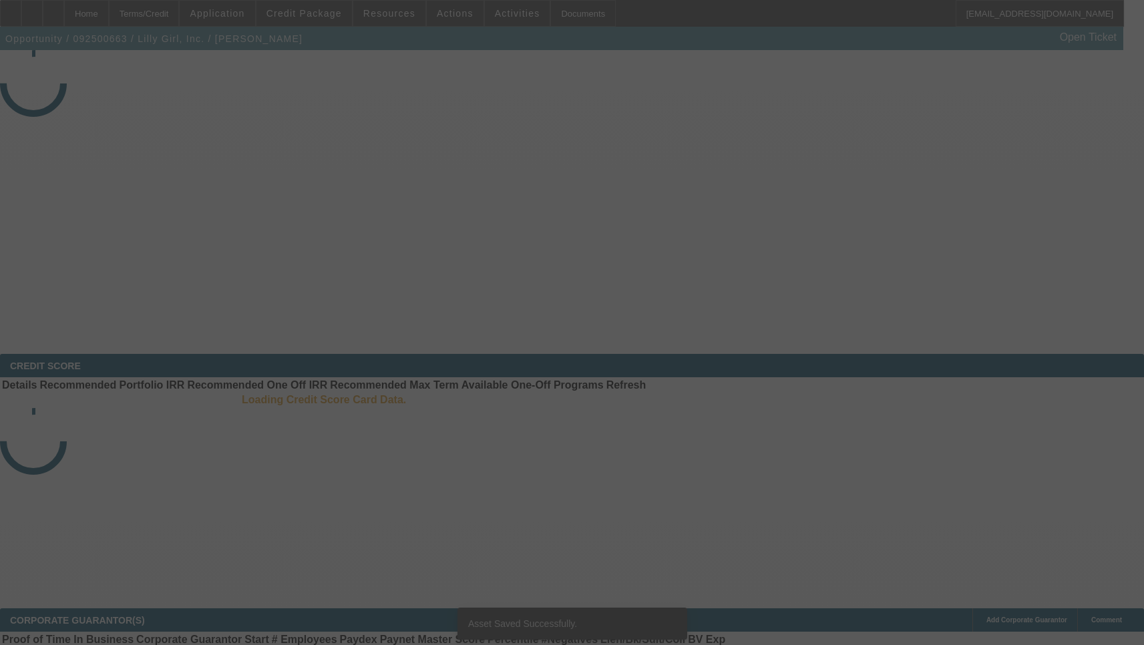
select select "3"
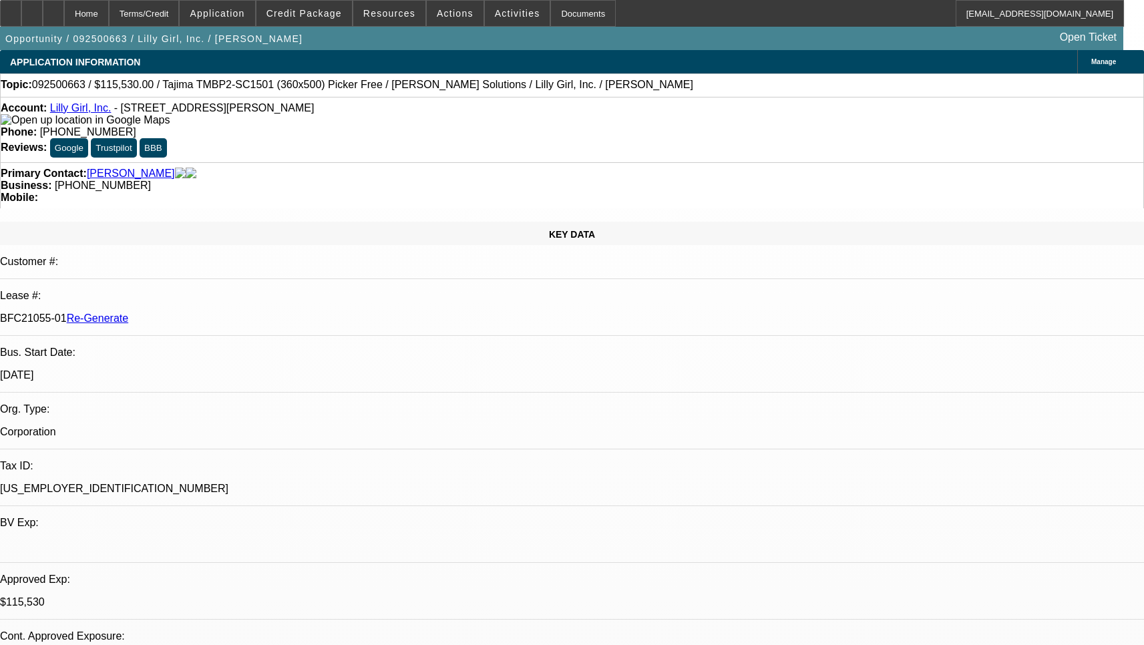
select select "0"
select select "2"
select select "0"
select select "6"
